Goal: Transaction & Acquisition: Purchase product/service

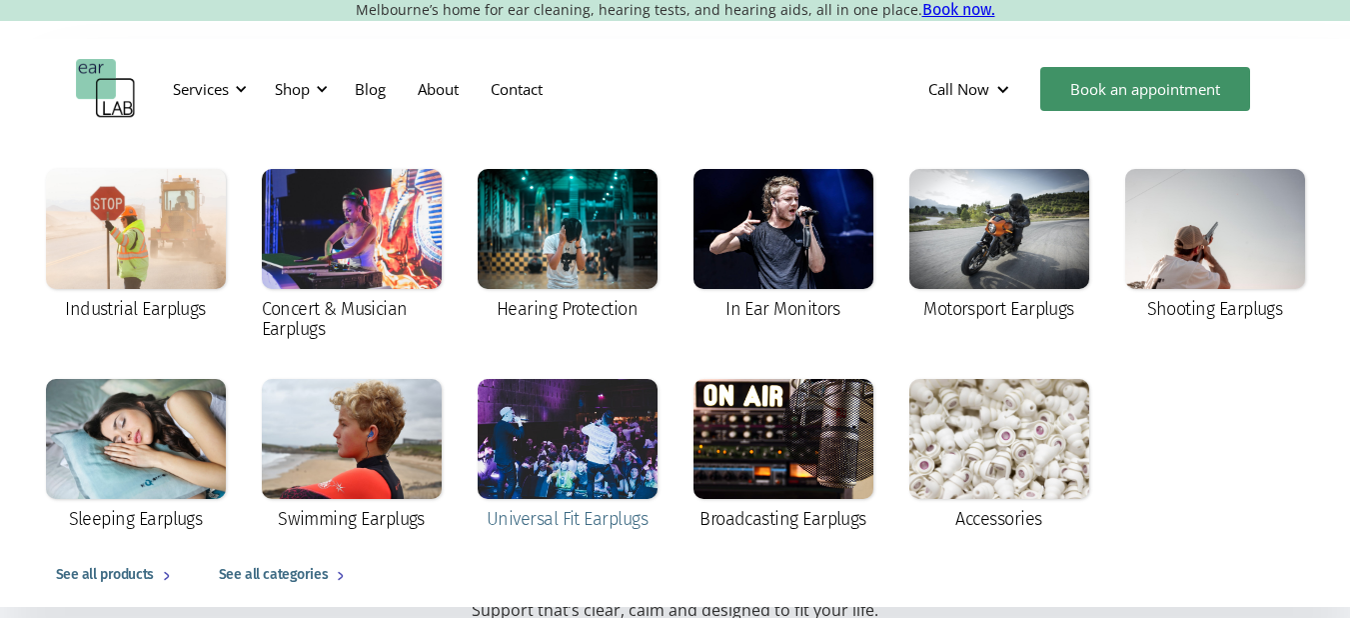
click at [625, 437] on div at bounding box center [568, 439] width 180 height 120
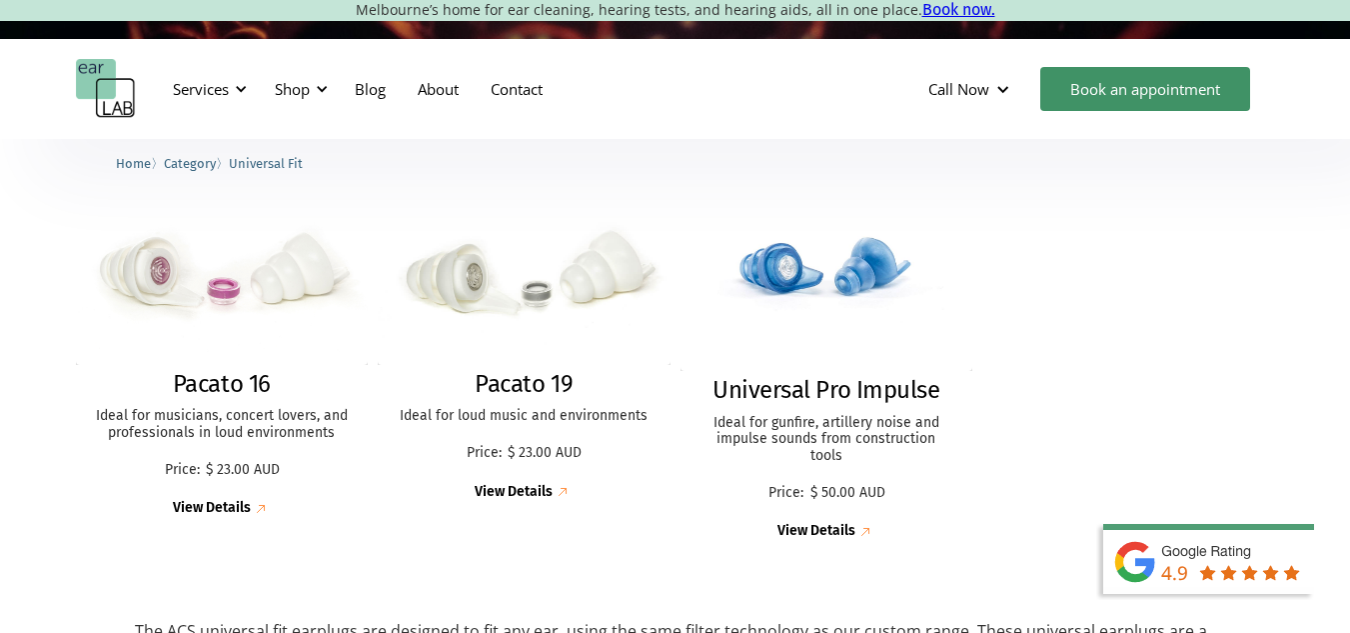
scroll to position [546, 0]
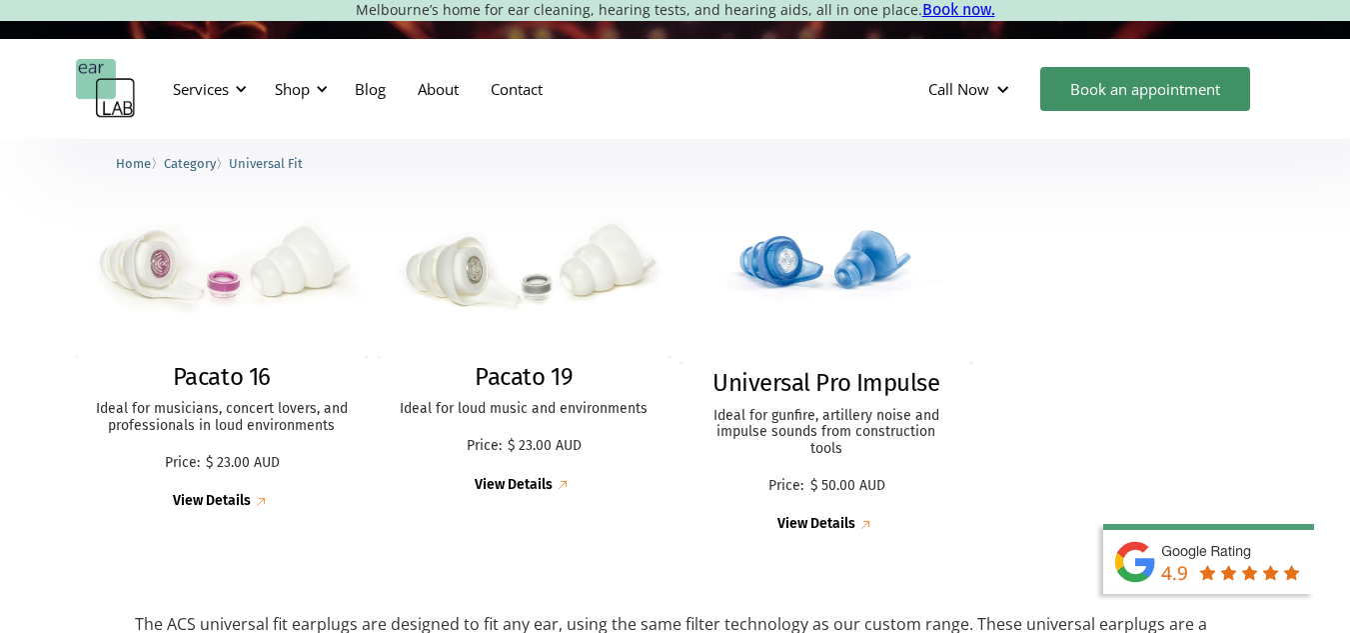
drag, startPoint x: 1364, startPoint y: 50, endPoint x: 1364, endPoint y: 219, distance: 168.9
click at [265, 280] on img at bounding box center [222, 260] width 322 height 213
click at [661, 99] on div "Services Microsuction Unblocking your ears in the safest, fastest way possible.…" at bounding box center [675, 89] width 1199 height 60
click at [312, 91] on div "Shop" at bounding box center [298, 89] width 71 height 60
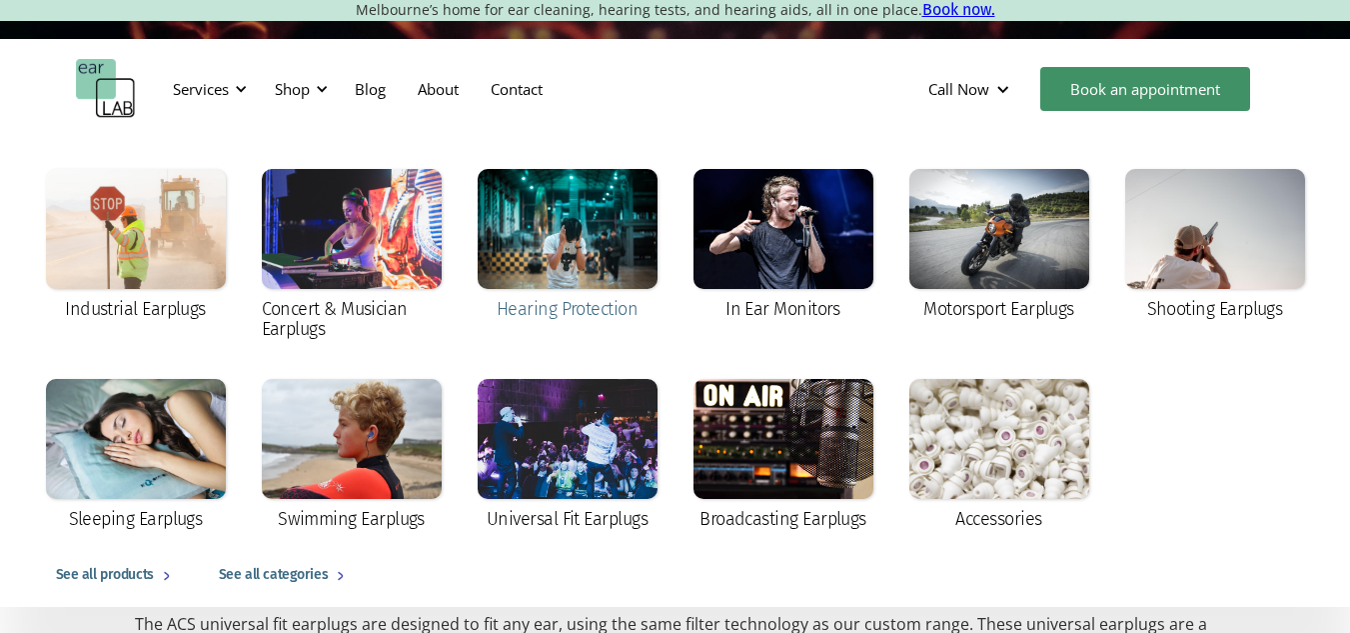
click at [587, 261] on div at bounding box center [568, 229] width 180 height 120
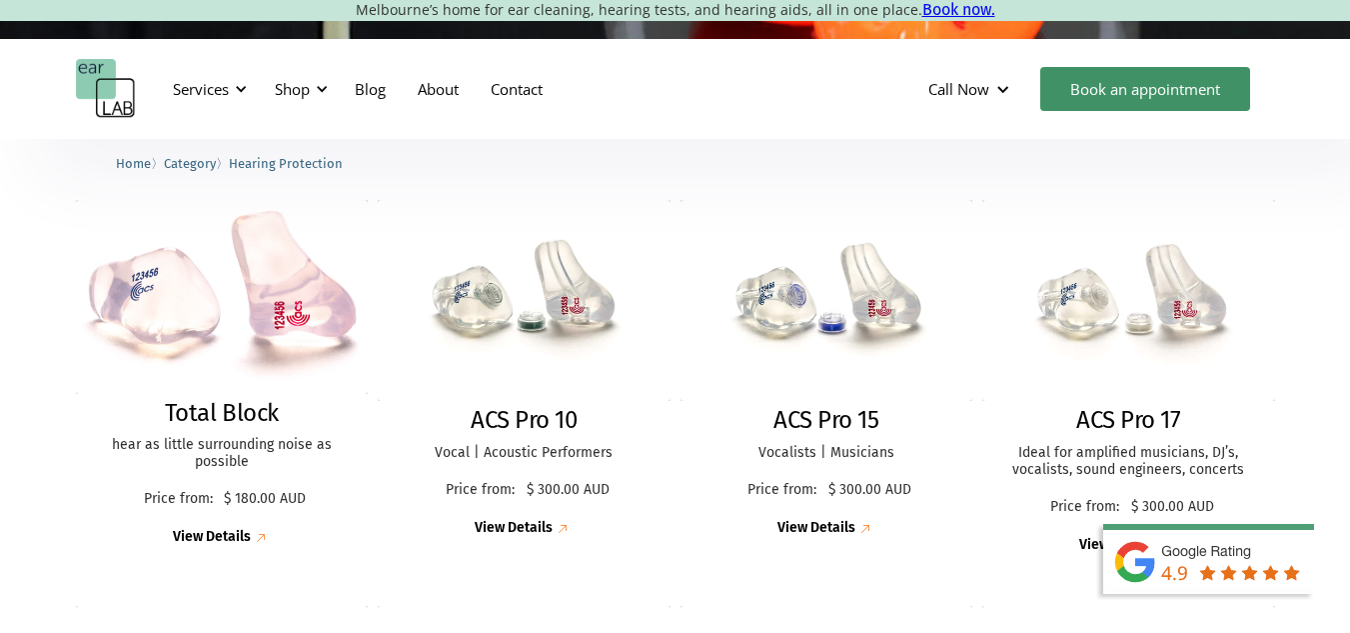
scroll to position [547, 0]
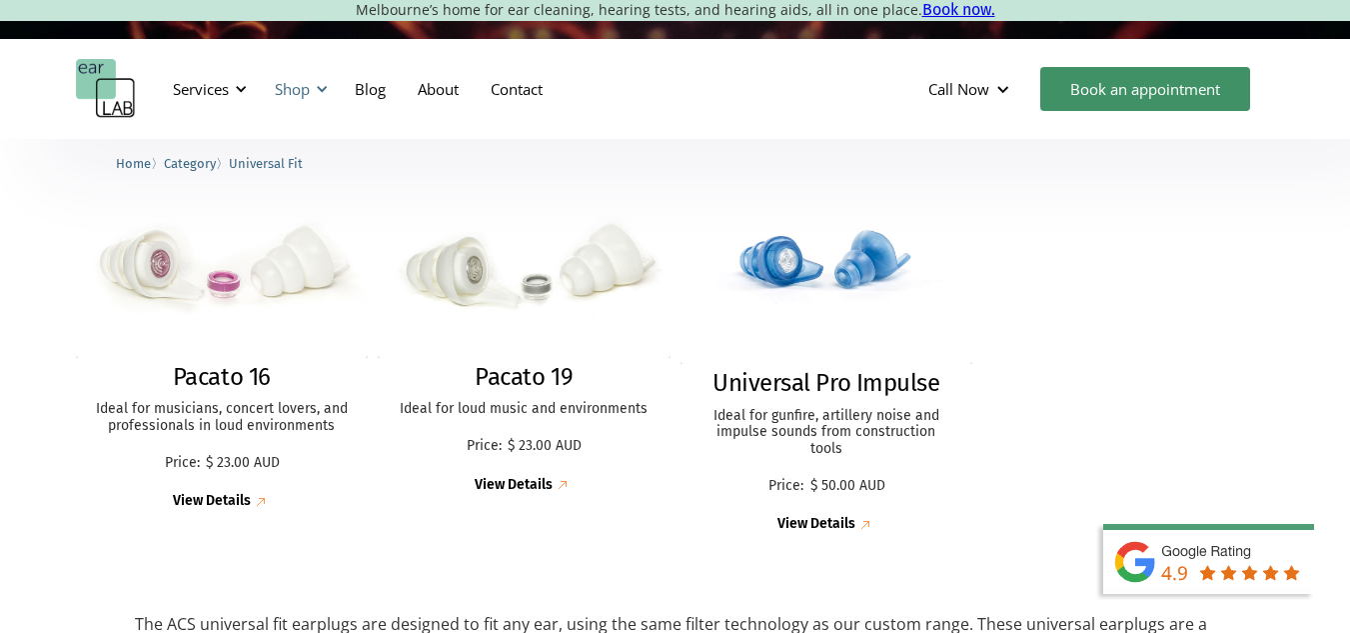
click at [320, 86] on div at bounding box center [322, 89] width 14 height 14
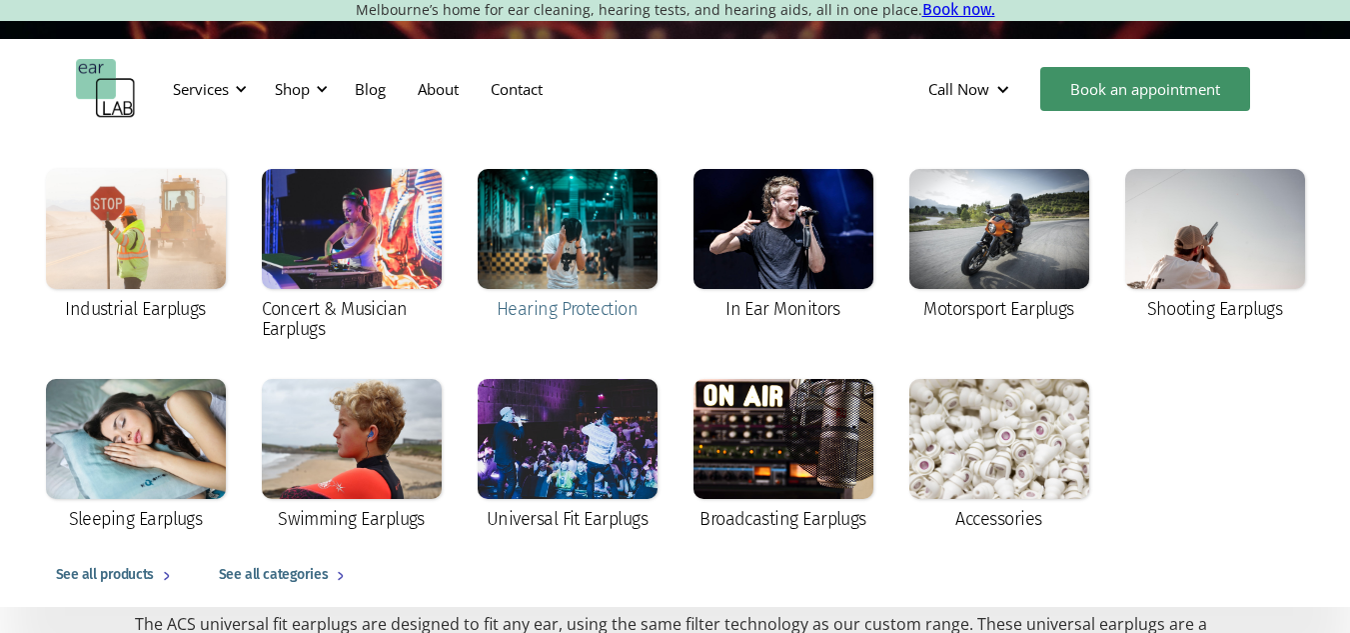
click at [563, 230] on div at bounding box center [568, 229] width 180 height 120
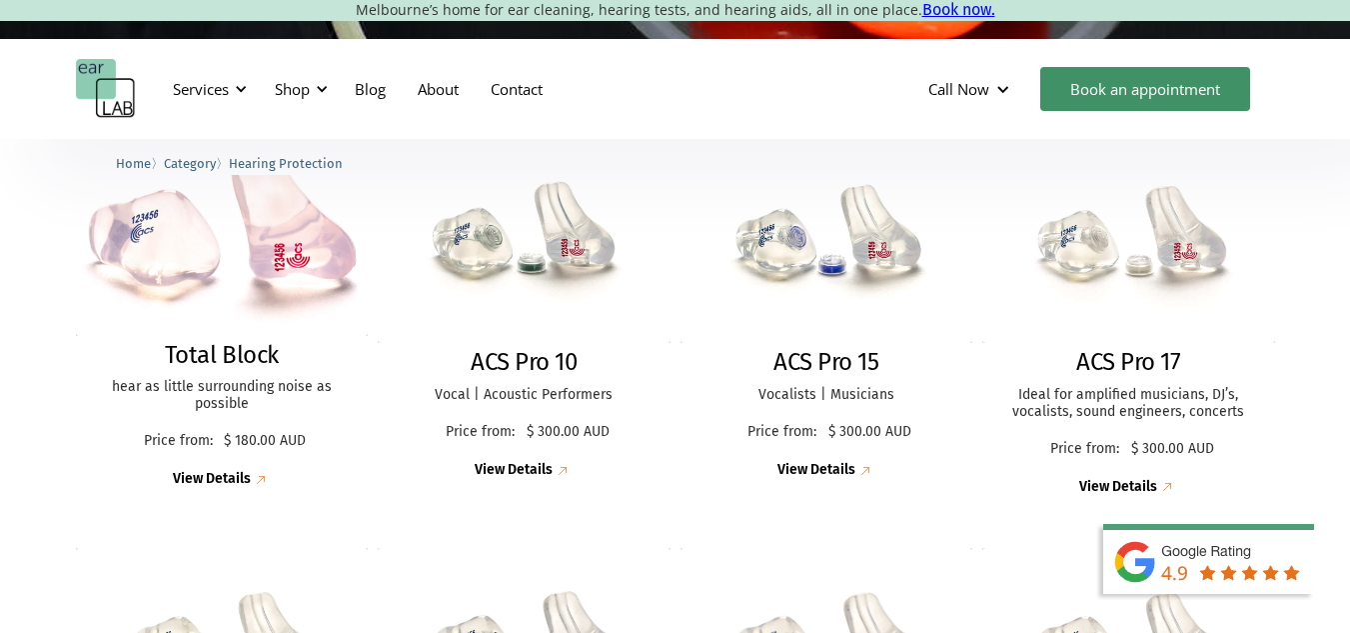
scroll to position [563, 0]
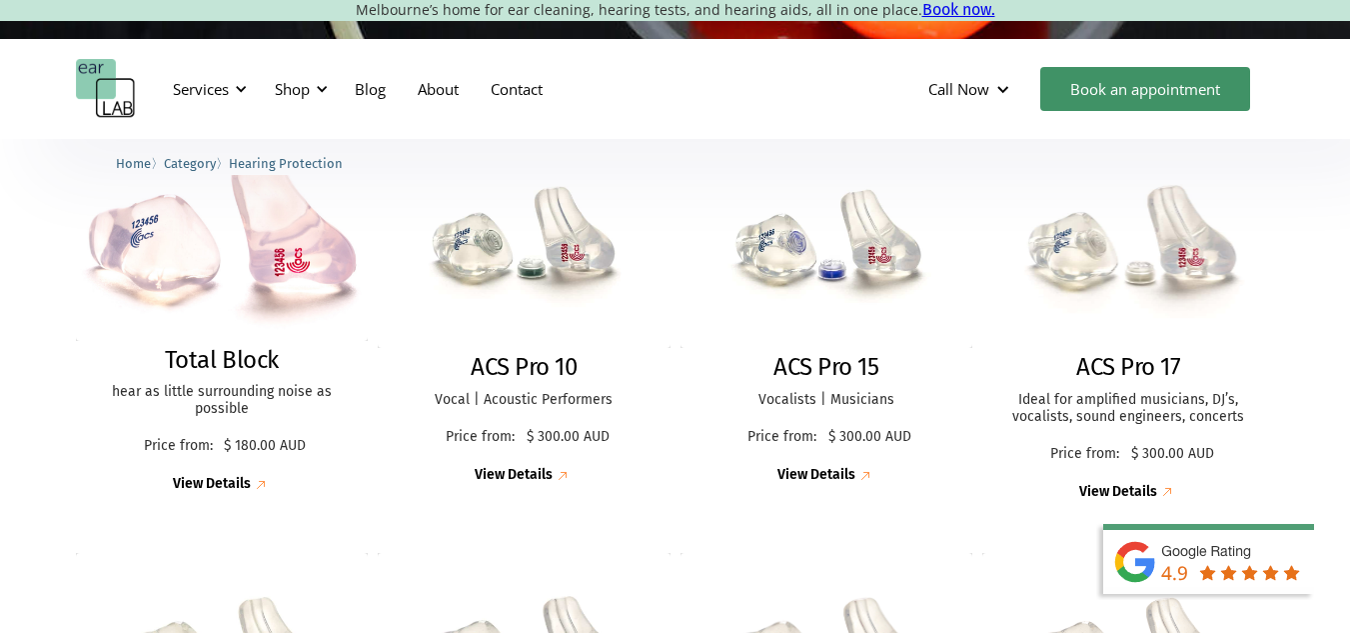
click at [1138, 263] on img at bounding box center [1128, 247] width 322 height 221
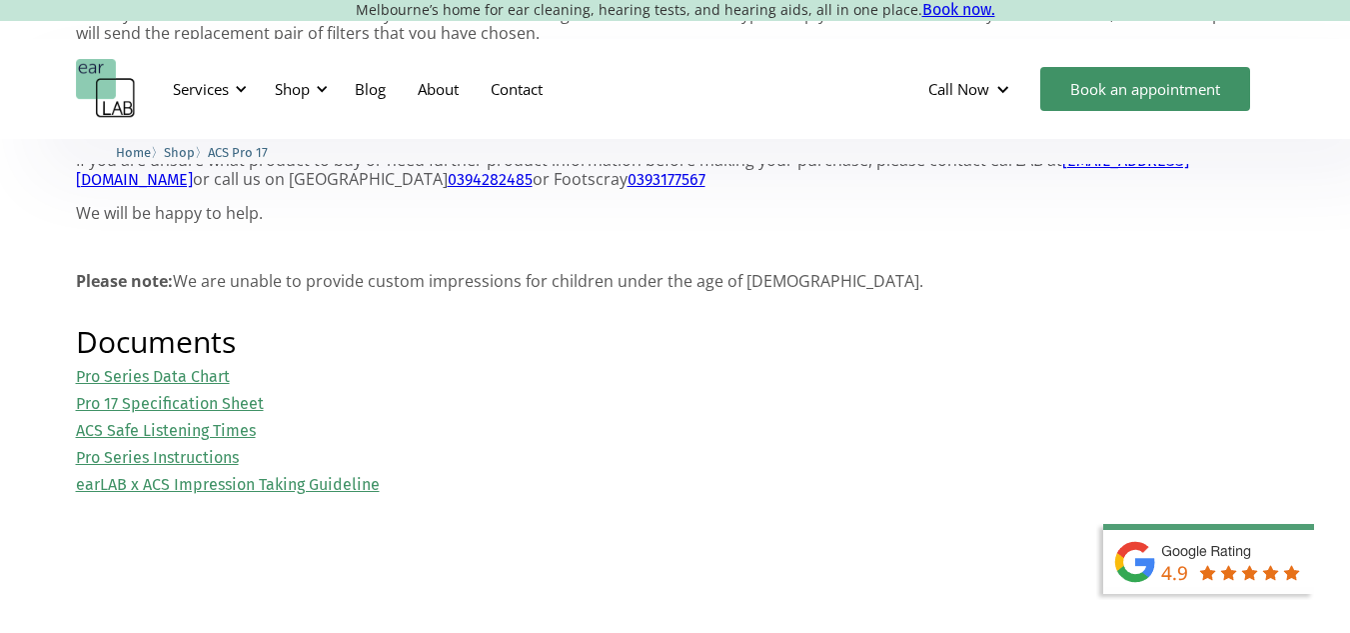
scroll to position [2210, 0]
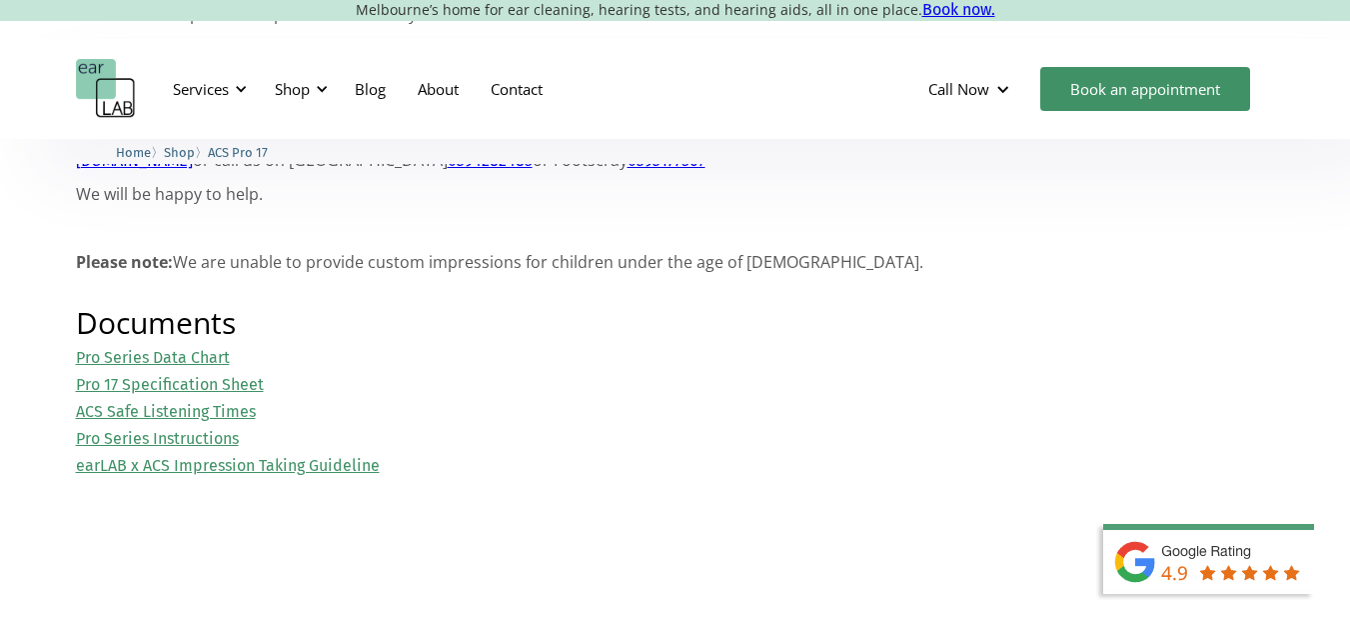
click at [186, 361] on link "Pro Series Data Chart" at bounding box center [153, 357] width 154 height 19
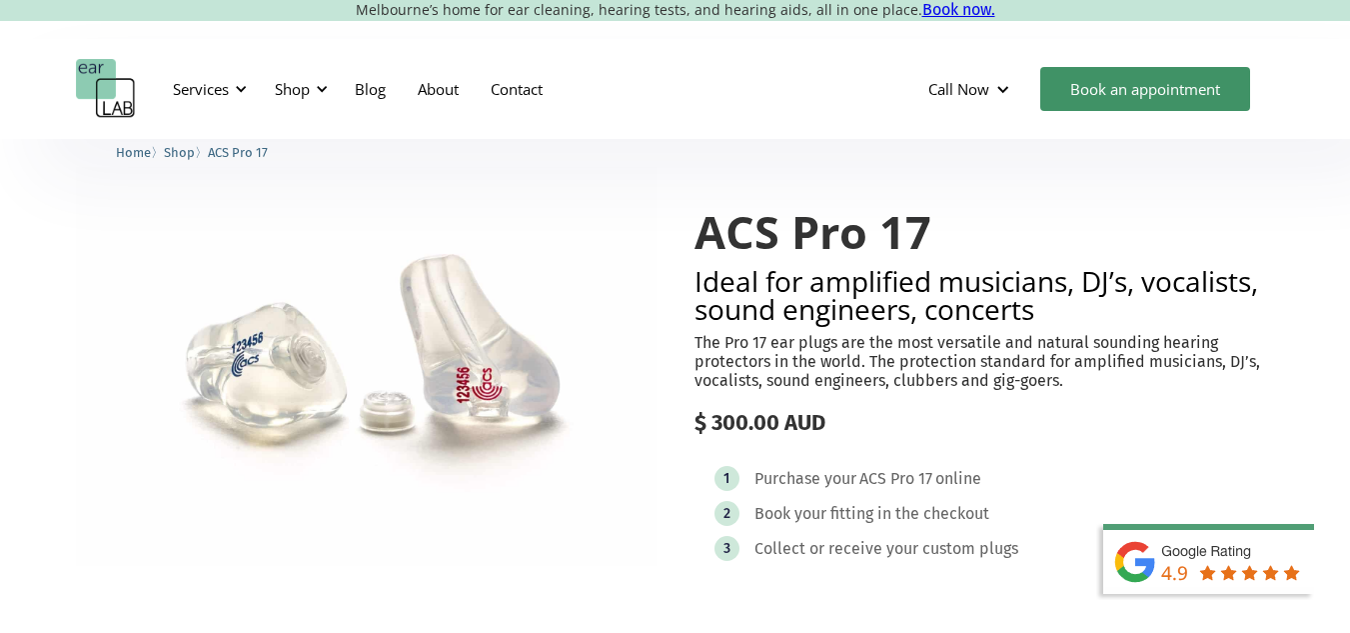
scroll to position [50, 0]
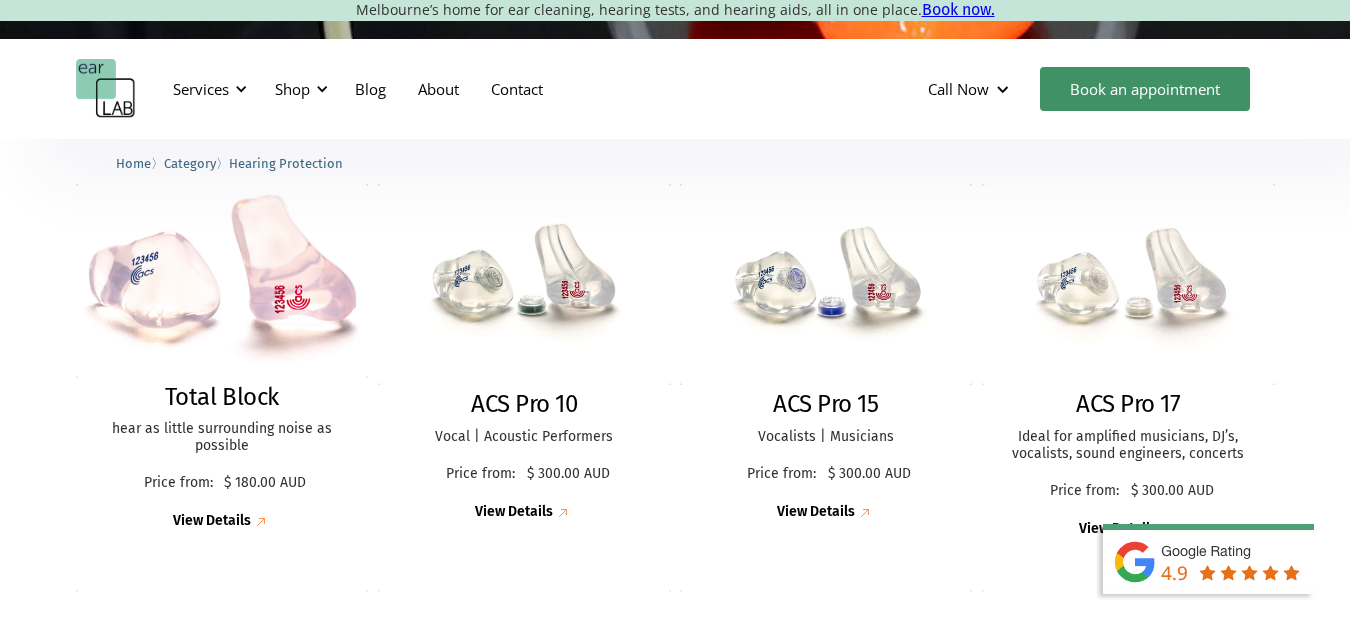
scroll to position [521, 0]
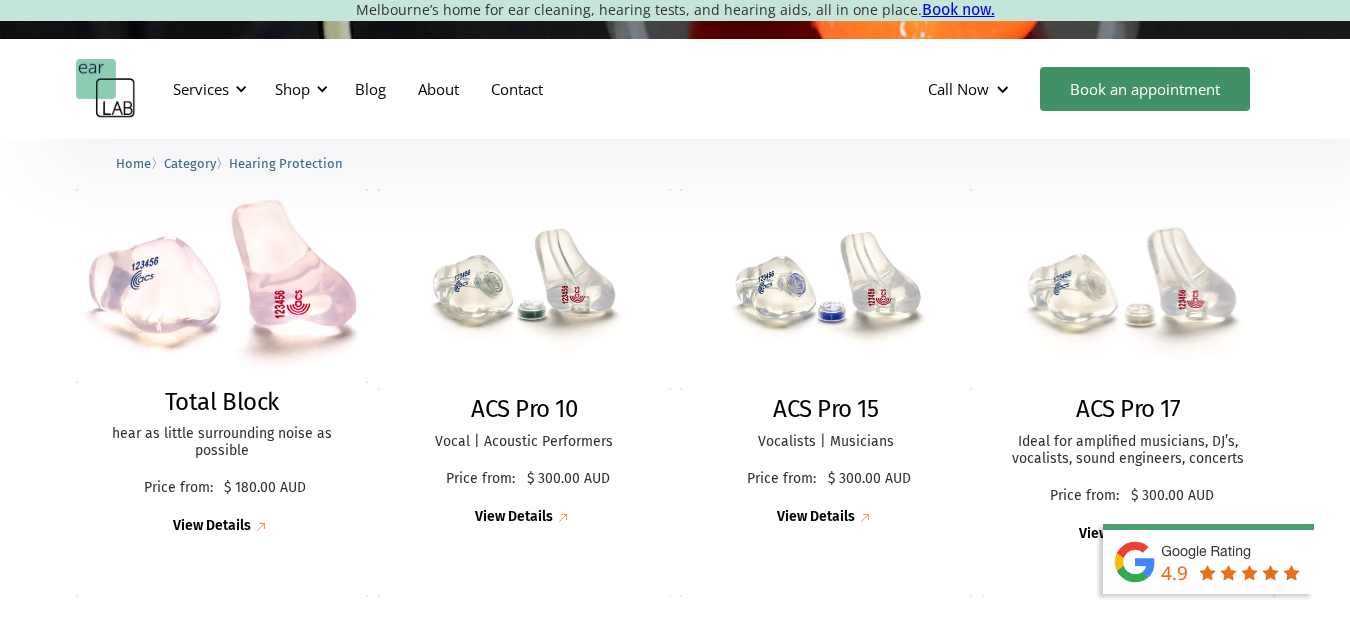
click at [1162, 314] on img at bounding box center [1128, 289] width 322 height 221
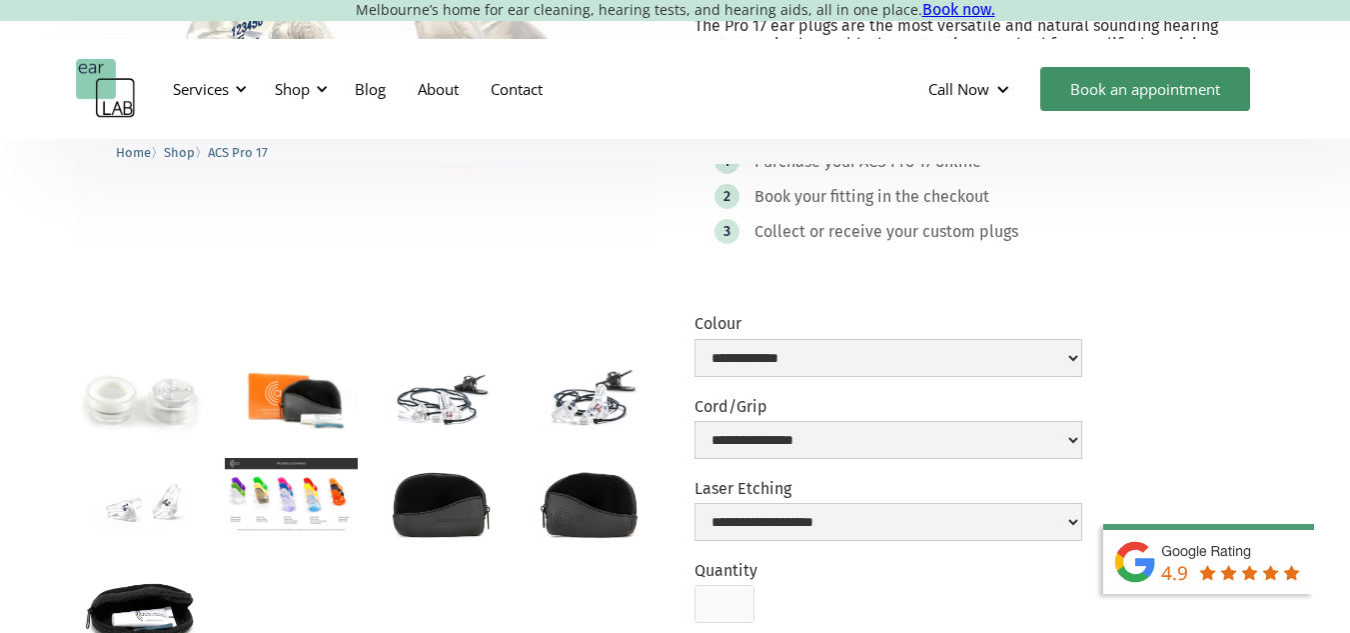
scroll to position [387, 0]
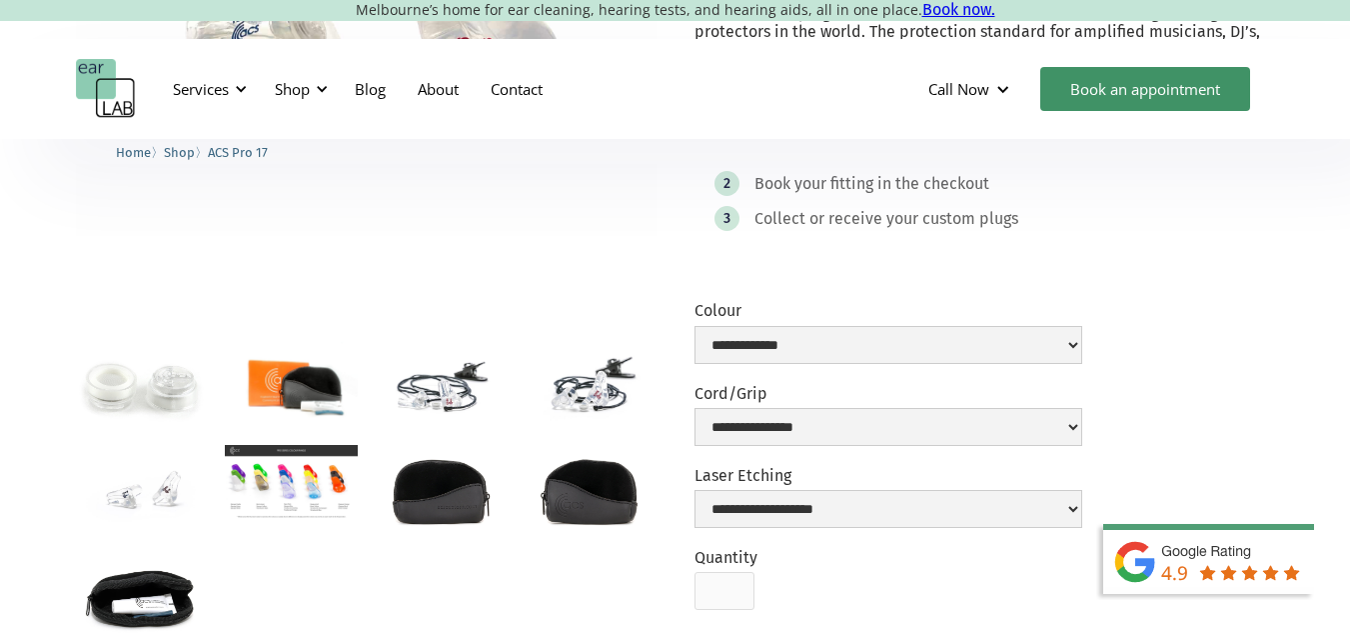
click at [284, 470] on img "open lightbox" at bounding box center [291, 482] width 133 height 75
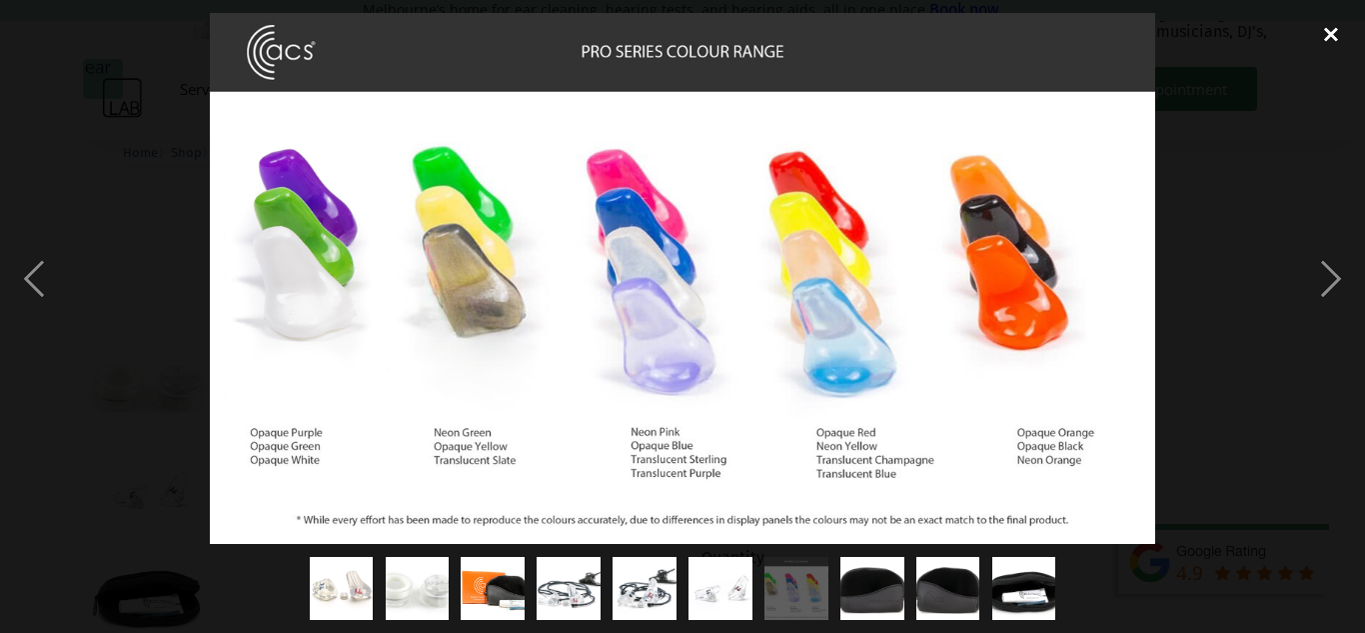
click at [1331, 32] on div "close lightbox" at bounding box center [1331, 35] width 68 height 44
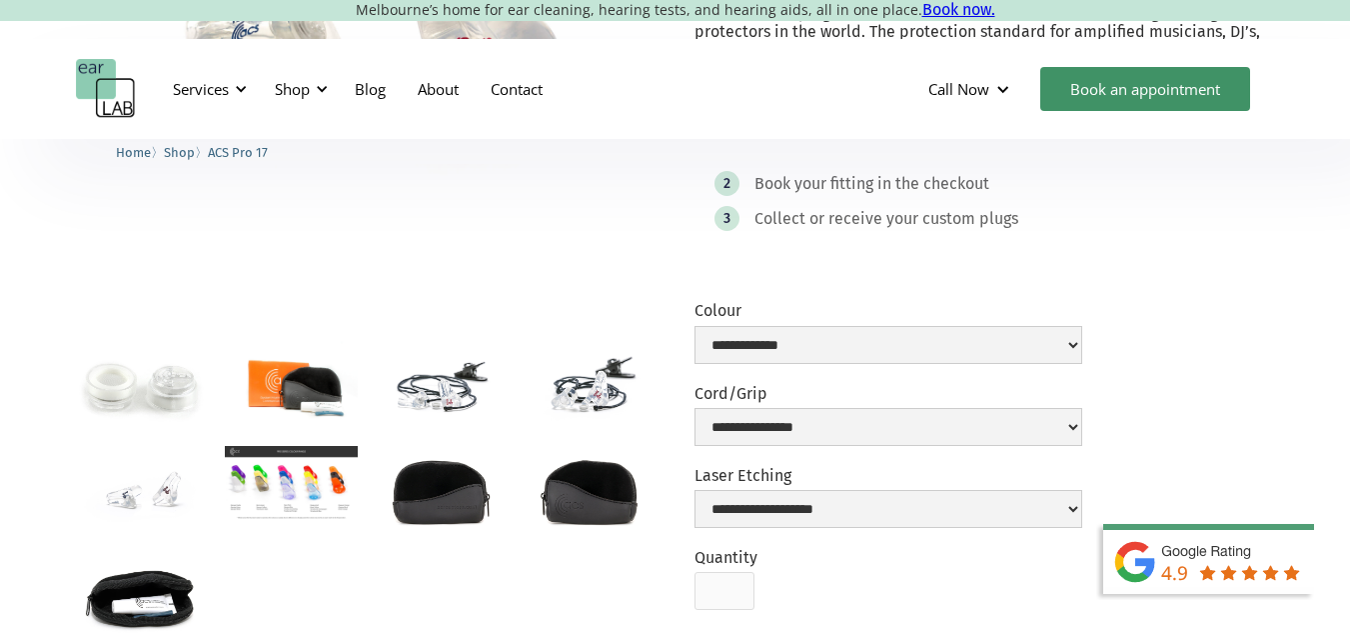
click at [415, 391] on img "open lightbox" at bounding box center [440, 385] width 133 height 88
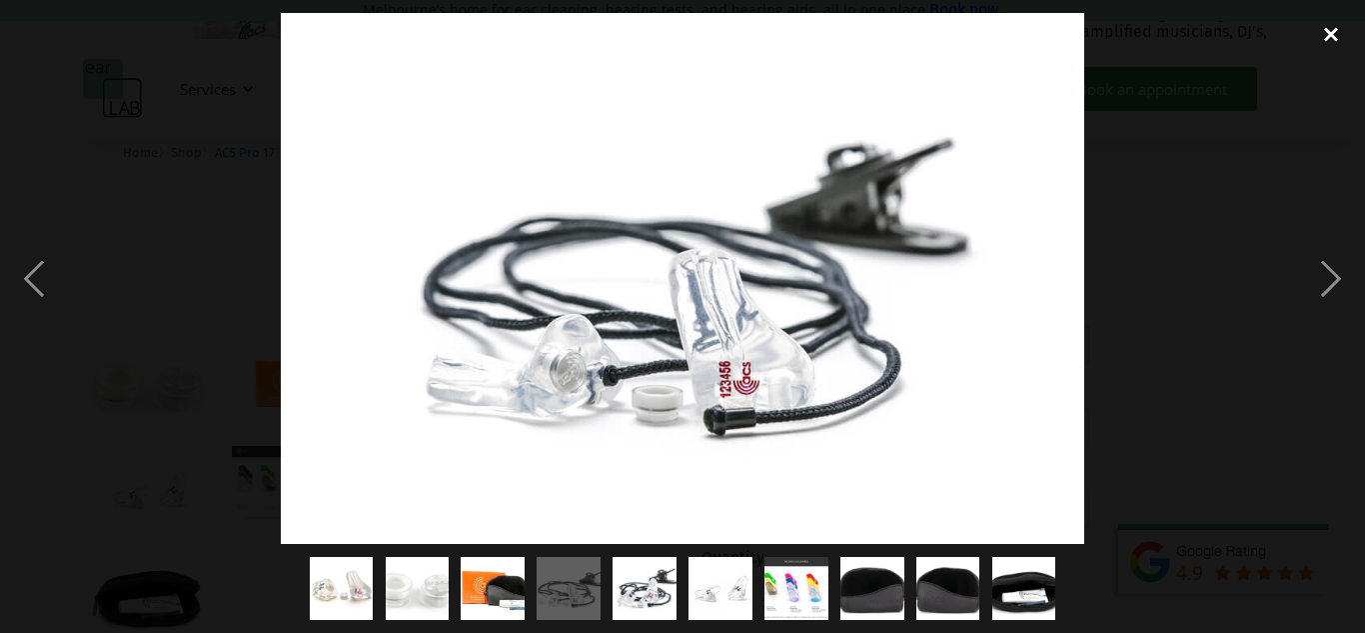
click at [1329, 26] on div "close lightbox" at bounding box center [1331, 35] width 68 height 44
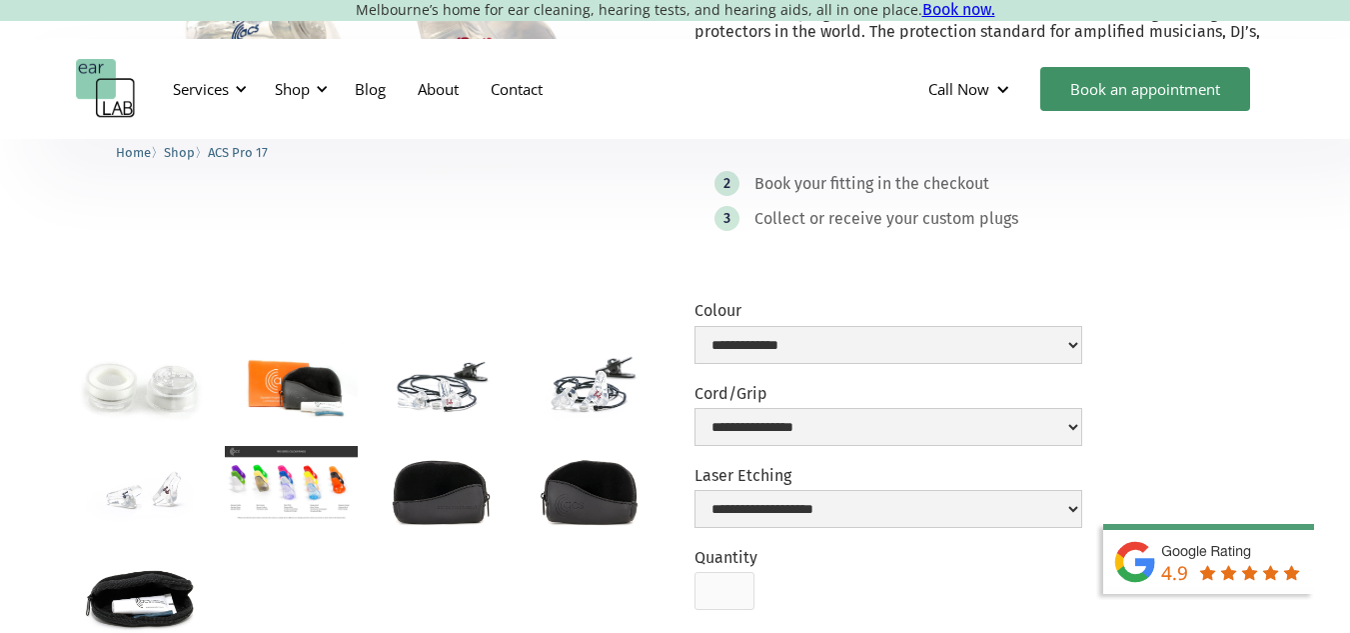
click at [146, 479] on img "open lightbox" at bounding box center [142, 490] width 133 height 88
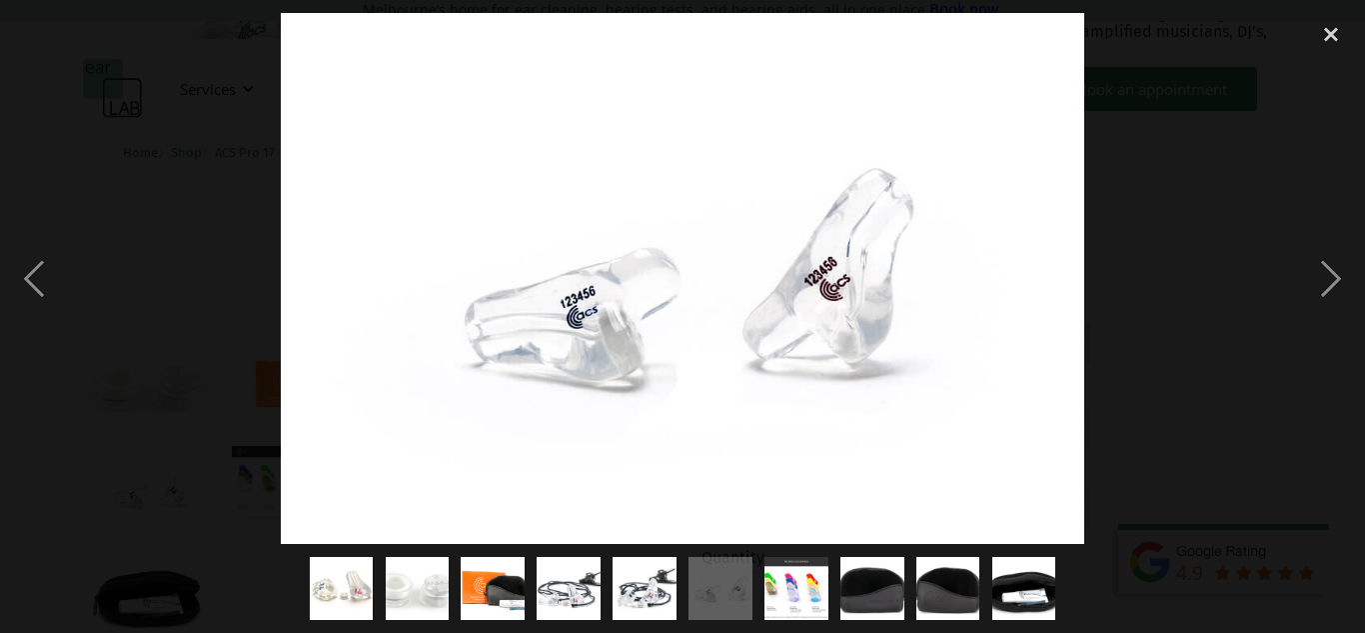
click at [1178, 214] on div at bounding box center [682, 279] width 1365 height 532
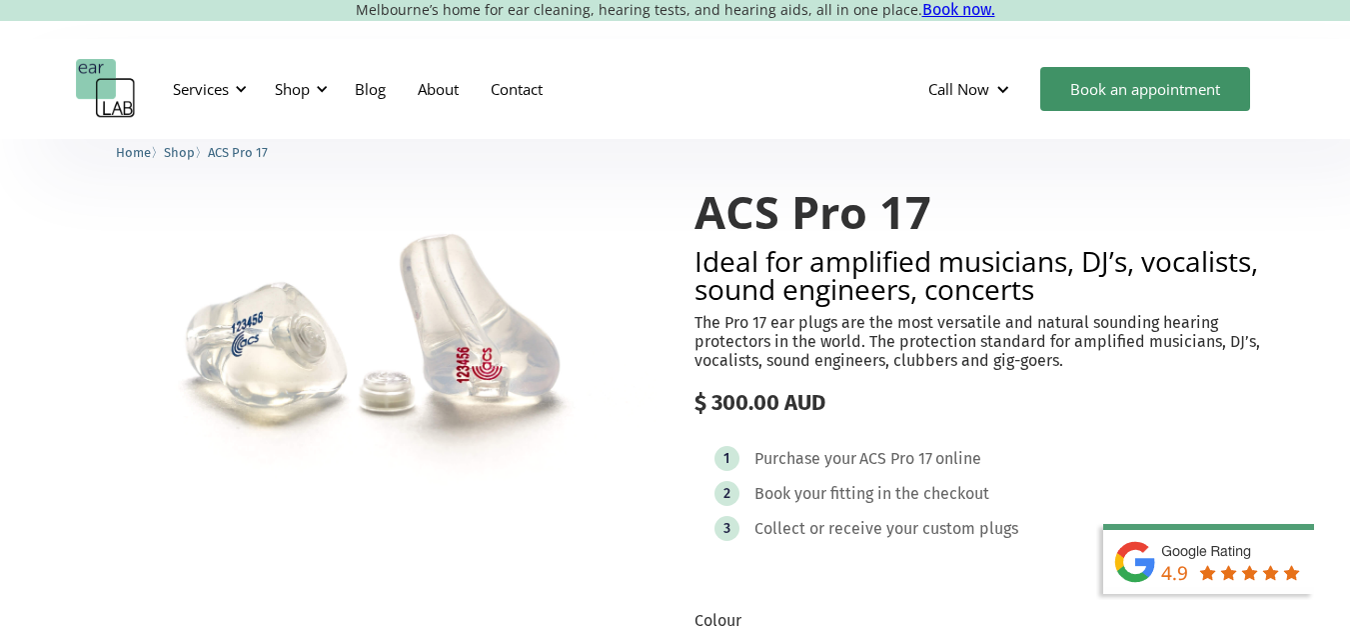
scroll to position [90, 0]
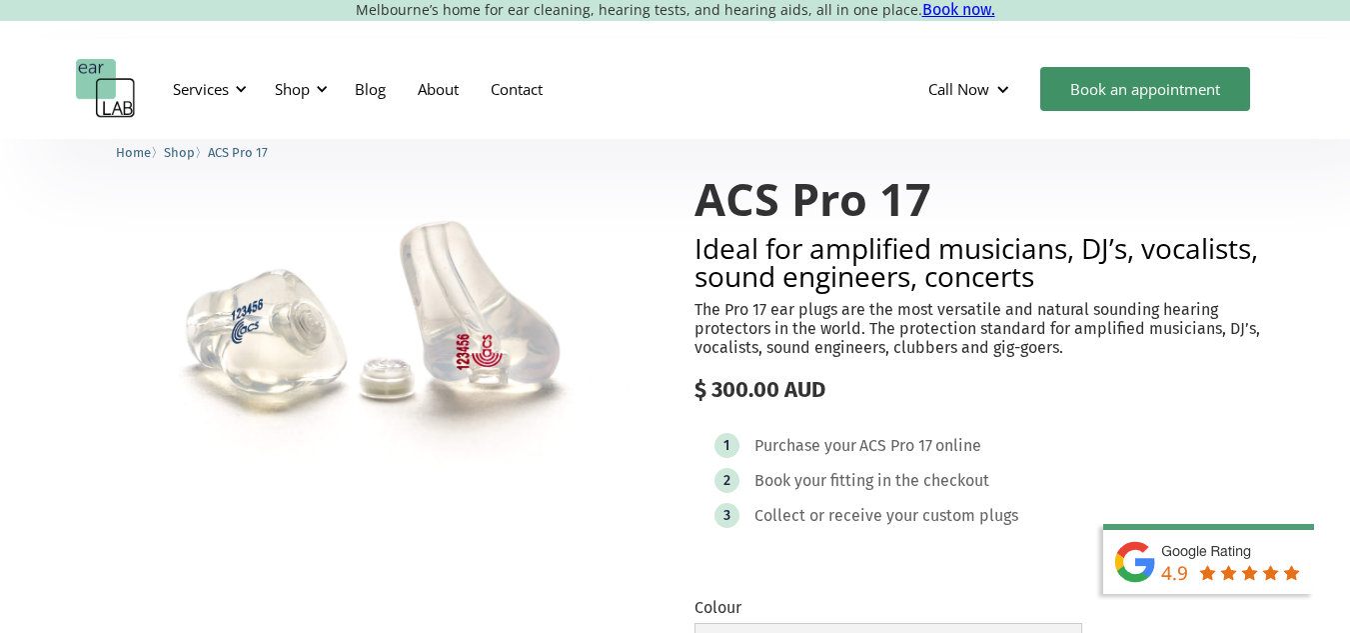
click at [1270, 303] on p "The Pro 17 ear plugs are the most versatile and natural sounding hearing protec…" at bounding box center [985, 329] width 581 height 58
